Goal: Find specific page/section: Find specific page/section

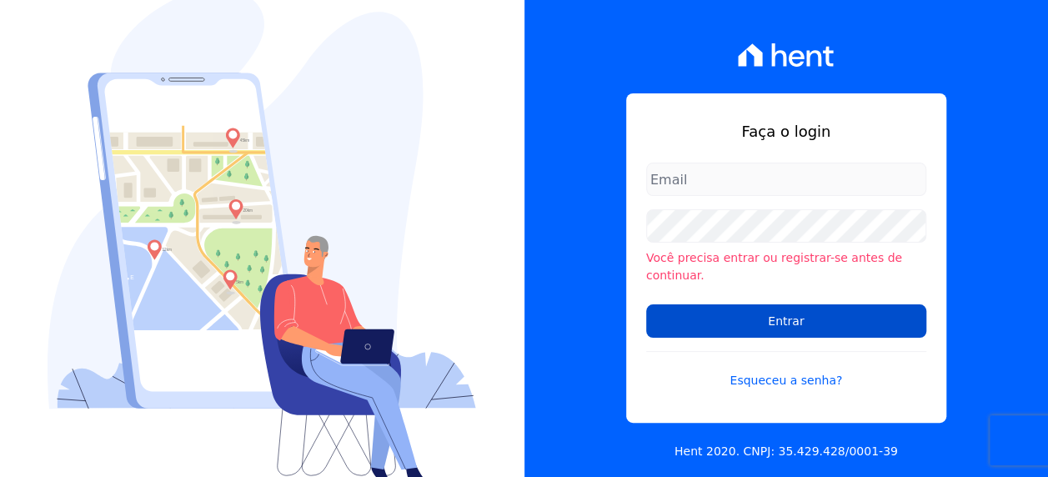
type input "[PERSON_NAME][EMAIL_ADDRESS][PERSON_NAME][DOMAIN_NAME]"
click at [803, 316] on input "Entrar" at bounding box center [786, 320] width 280 height 33
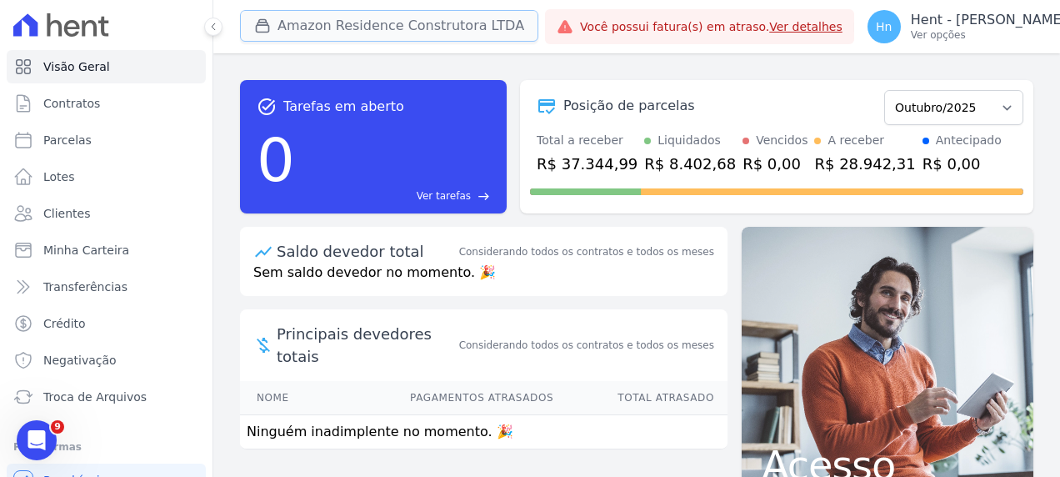
click at [467, 19] on button "Amazon Residence Construtora LTDA" at bounding box center [389, 26] width 298 height 32
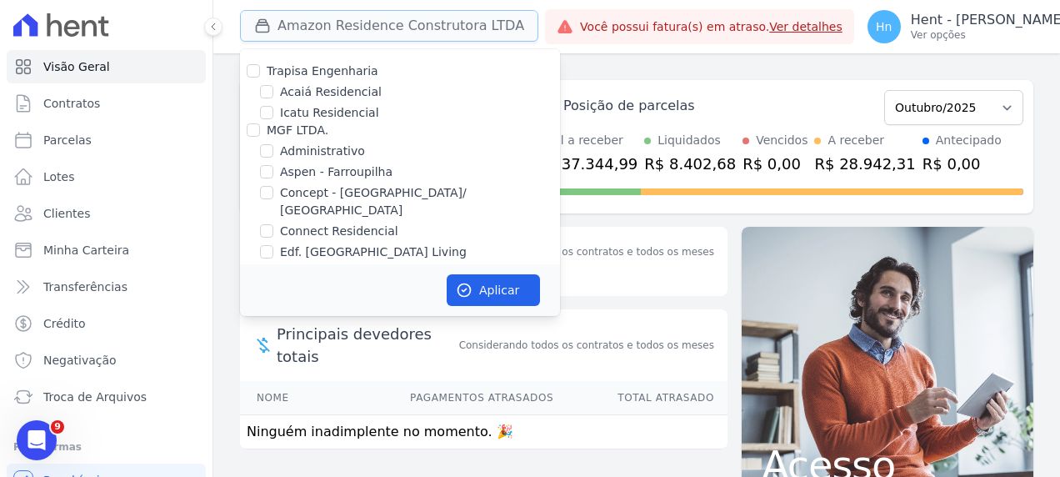
click at [401, 19] on button "Amazon Residence Construtora LTDA" at bounding box center [389, 26] width 298 height 32
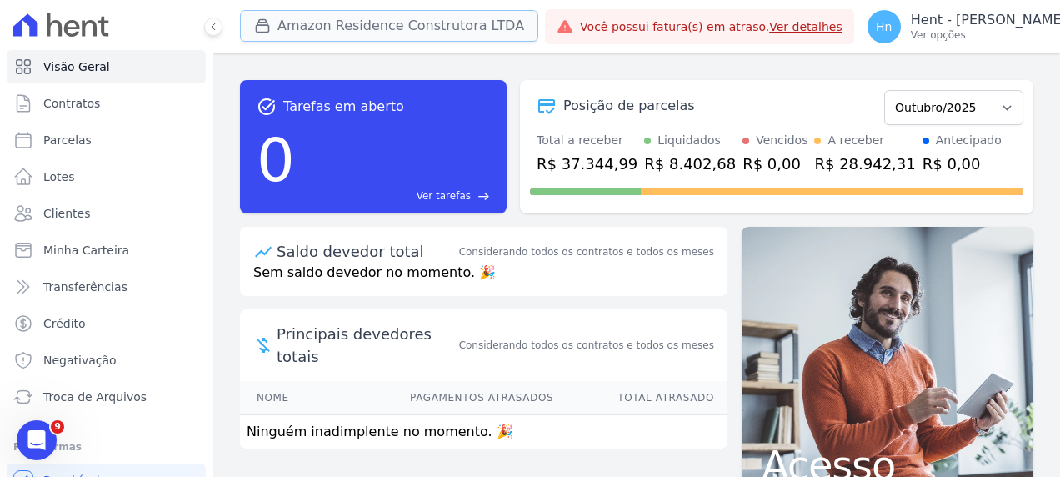
click at [432, 23] on button "Amazon Residence Construtora LTDA" at bounding box center [389, 26] width 298 height 32
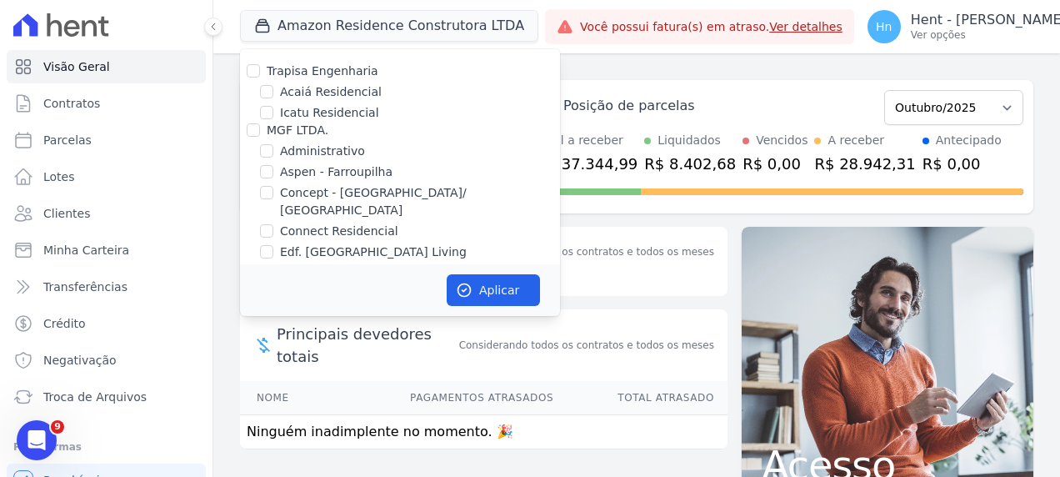
scroll to position [3677, 0]
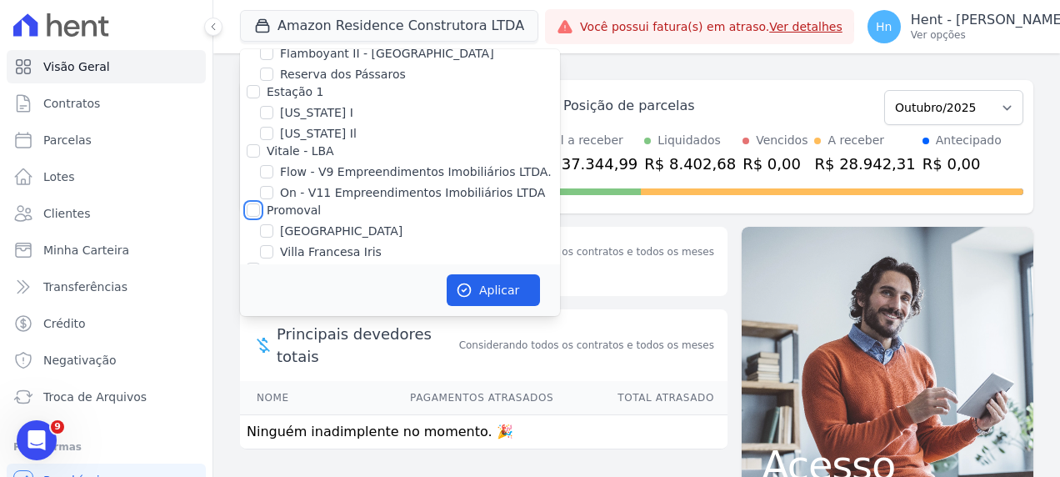
click at [250, 203] on input "Promoval" at bounding box center [253, 209] width 13 height 13
checkbox input "true"
click at [504, 288] on button "Aplicar" at bounding box center [493, 290] width 93 height 32
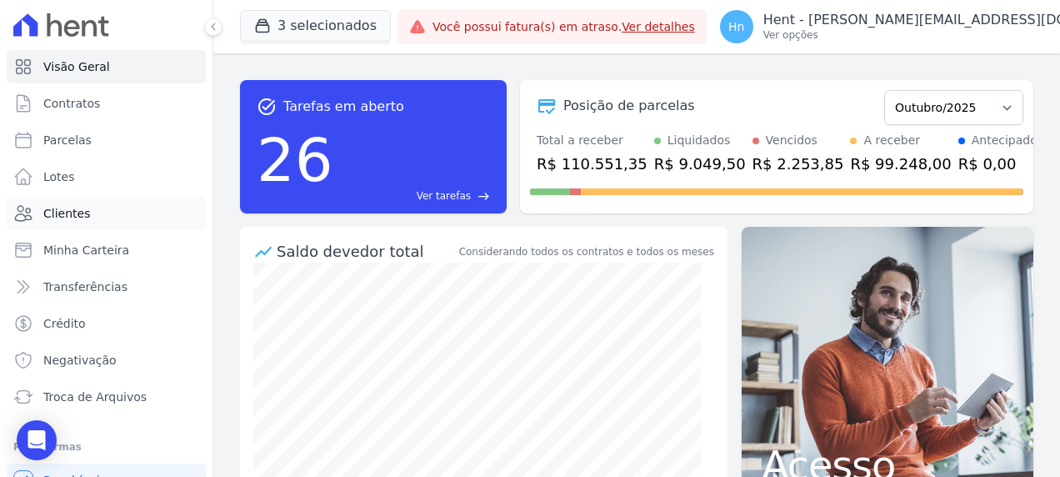
click at [105, 212] on link "Clientes" at bounding box center [106, 213] width 199 height 33
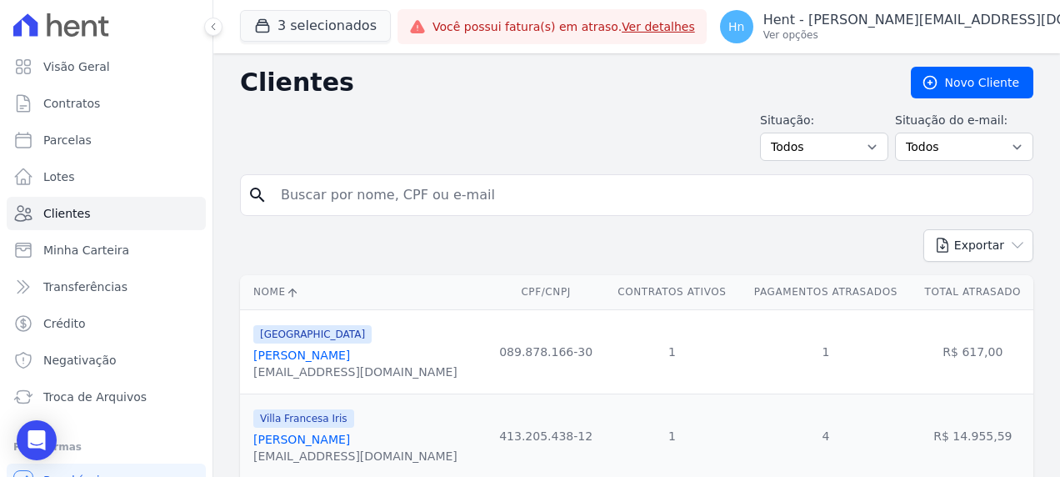
click at [438, 185] on input "search" at bounding box center [648, 194] width 755 height 33
paste input "vaga que me enviou mensagem é para Auxiliar de Escritório com salário de $3.200…"
type input "vaga que me enviou mensagem é para Auxiliar de Escritório com salário de $3.200…"
click at [414, 180] on input "search" at bounding box center [648, 194] width 755 height 33
paste input "[PERSON_NAME]"
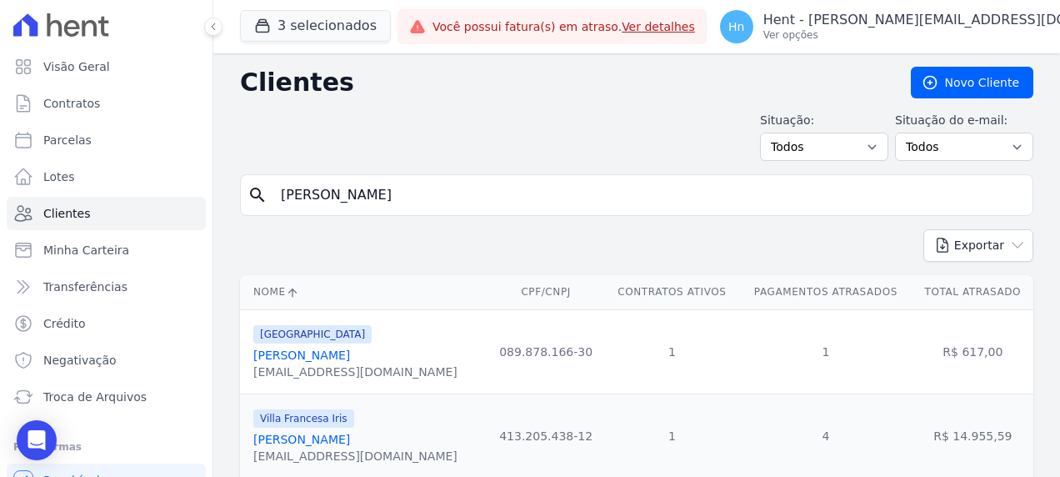
type input "[PERSON_NAME]"
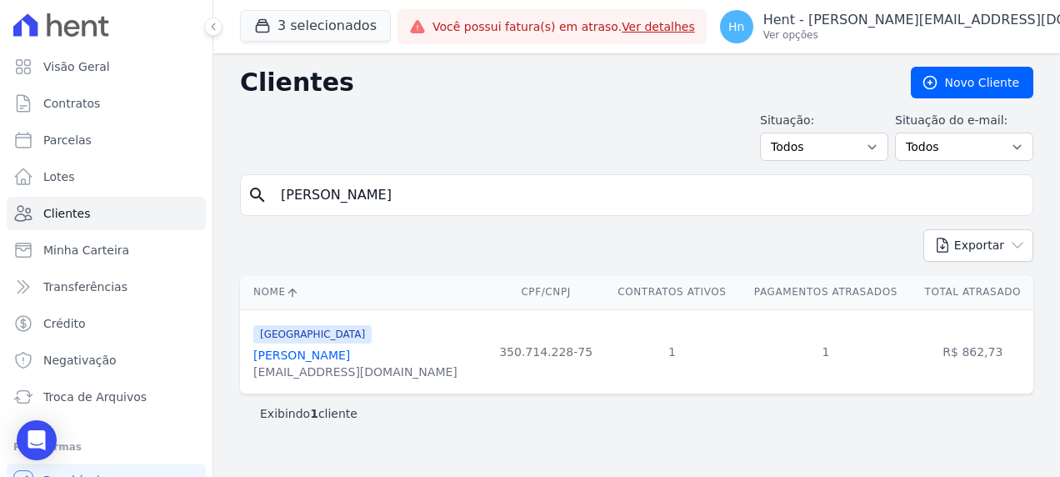
click at [307, 348] on link "[PERSON_NAME]" at bounding box center [301, 354] width 97 height 13
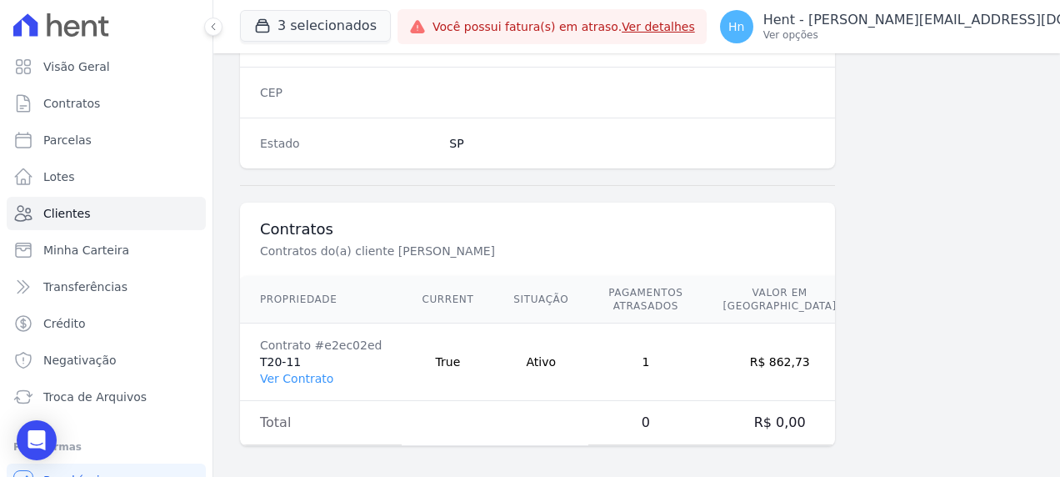
scroll to position [1088, 0]
click at [308, 371] on link "Ver Contrato" at bounding box center [296, 377] width 73 height 13
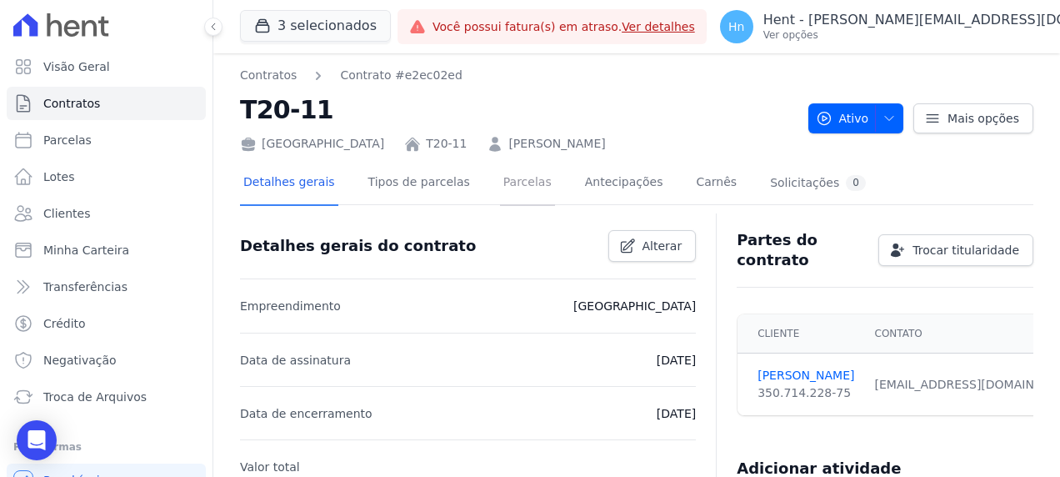
drag, startPoint x: 514, startPoint y: 187, endPoint x: 559, endPoint y: 206, distance: 48.9
click at [514, 187] on link "Parcelas" at bounding box center [527, 184] width 55 height 44
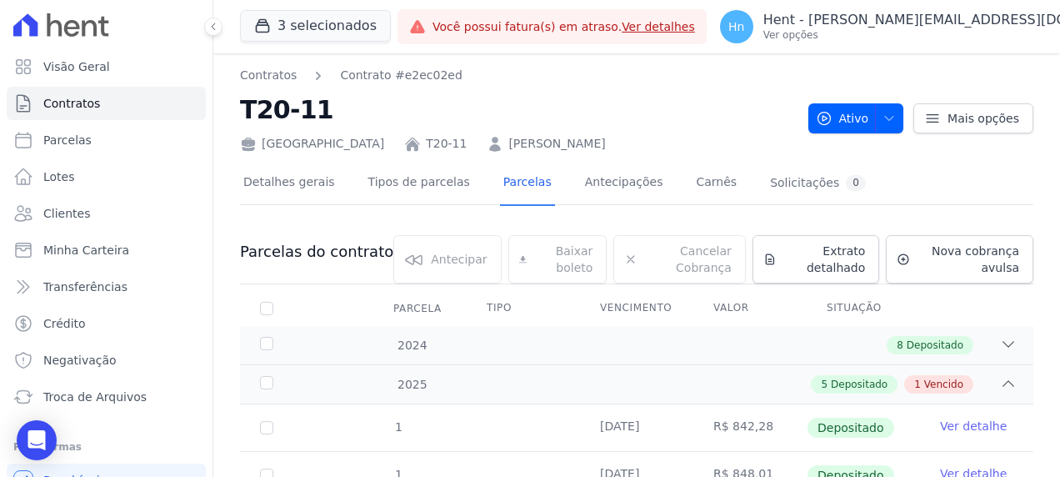
click at [967, 178] on div "Detalhes gerais Tipos de parcelas [GEOGRAPHIC_DATA] Antecipações Carnês Solicit…" at bounding box center [636, 184] width 793 height 42
drag, startPoint x: 577, startPoint y: 144, endPoint x: 411, endPoint y: 137, distance: 166.0
click at [411, 137] on div "[GEOGRAPHIC_DATA] T20-11 [PERSON_NAME]" at bounding box center [517, 140] width 555 height 24
copy link "[PERSON_NAME]"
click at [234, 107] on div "Contratos Contrato #e2ec02ed T20-11 [GEOGRAPHIC_DATA] T20-11 [PERSON_NAME] Ativ…" at bounding box center [636, 405] width 847 height 705
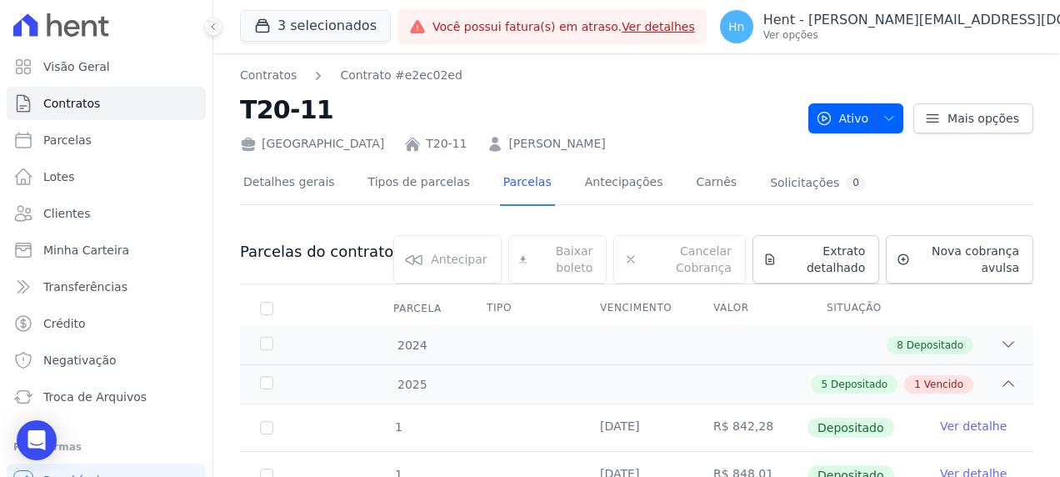
drag, startPoint x: 235, startPoint y: 110, endPoint x: 314, endPoint y: 101, distance: 79.7
click at [314, 101] on div "Contratos Contrato #e2ec02ed T20-11 [GEOGRAPHIC_DATA] T20-11 [PERSON_NAME] Ativ…" at bounding box center [636, 405] width 847 height 705
copy h2 "T20-11"
